Goal: Navigation & Orientation: Find specific page/section

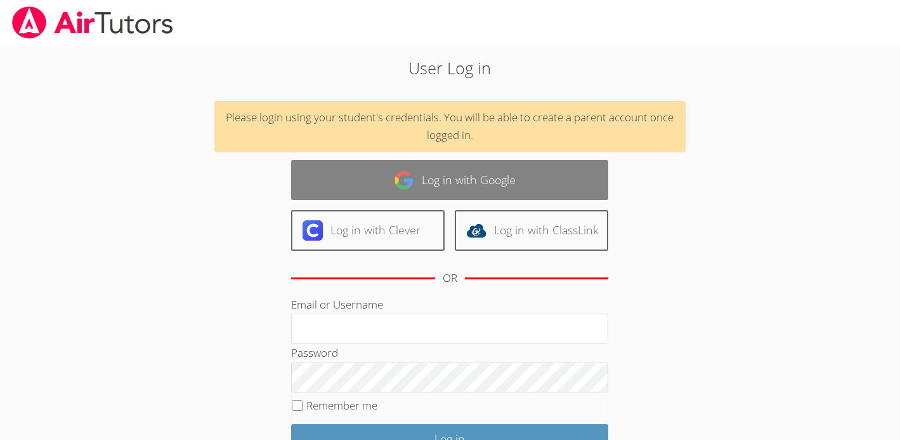
click at [464, 190] on link "Log in with Google" at bounding box center [449, 180] width 317 height 40
